Goal: Task Accomplishment & Management: Complete application form

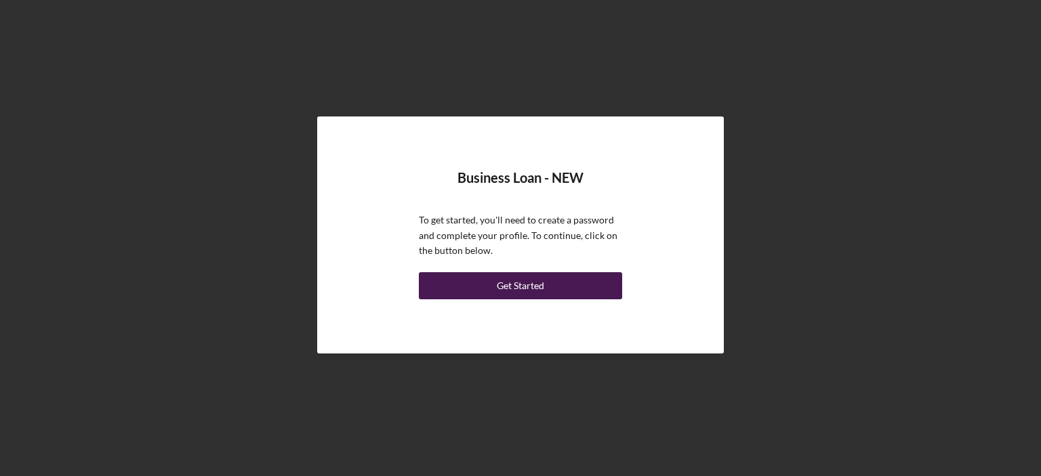
click at [529, 283] on div "Get Started" at bounding box center [520, 285] width 47 height 27
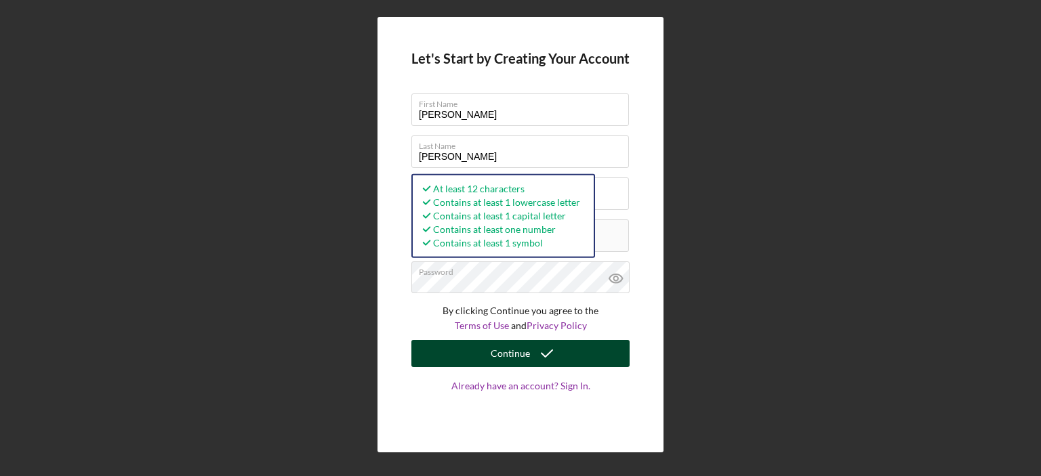
click at [549, 352] on icon "submit" at bounding box center [547, 354] width 34 height 34
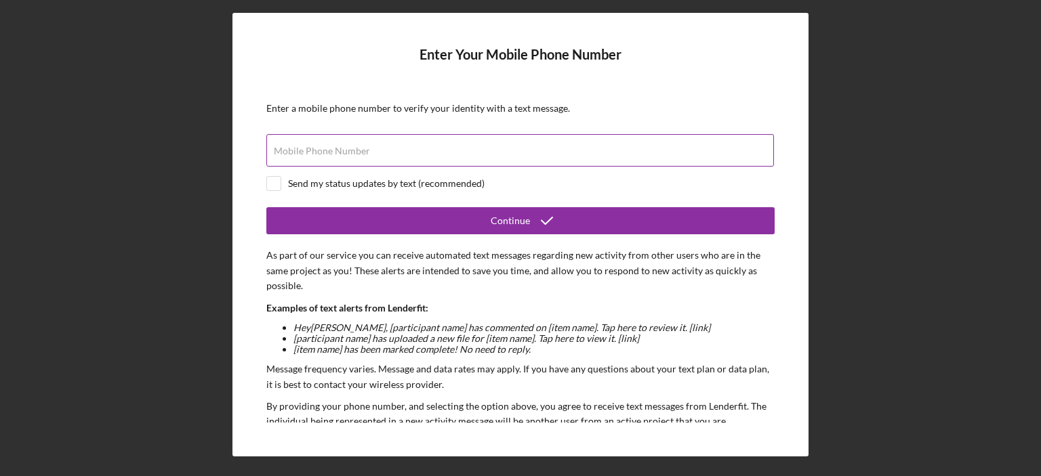
click at [458, 148] on div "Mobile Phone Number" at bounding box center [520, 151] width 508 height 34
type input "[PHONE_NUMBER]"
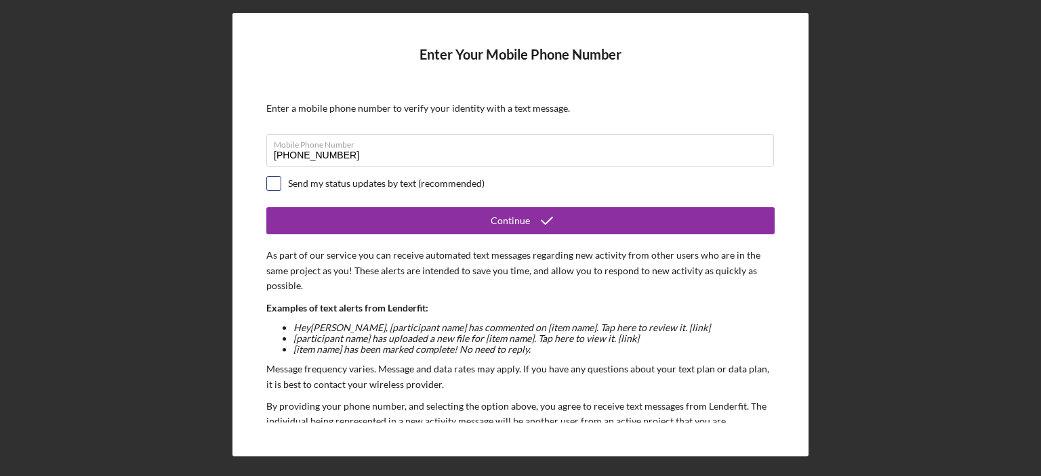
click at [267, 179] on input "checkbox" at bounding box center [274, 184] width 14 height 14
checkbox input "true"
click at [789, 394] on div "Enter Your Mobile Phone Number Enter a mobile phone number to verify your ident…" at bounding box center [520, 234] width 576 height 443
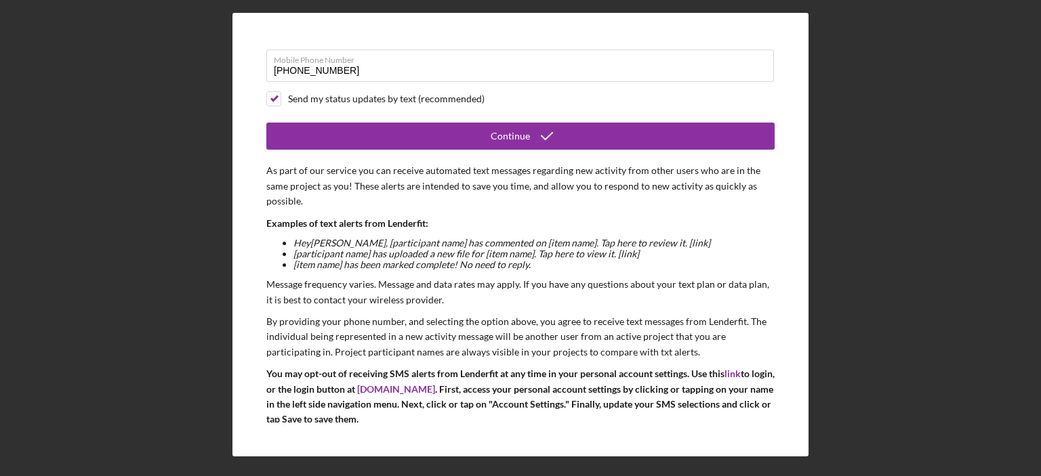
scroll to position [117, 0]
